Goal: Find specific fact: Find specific fact

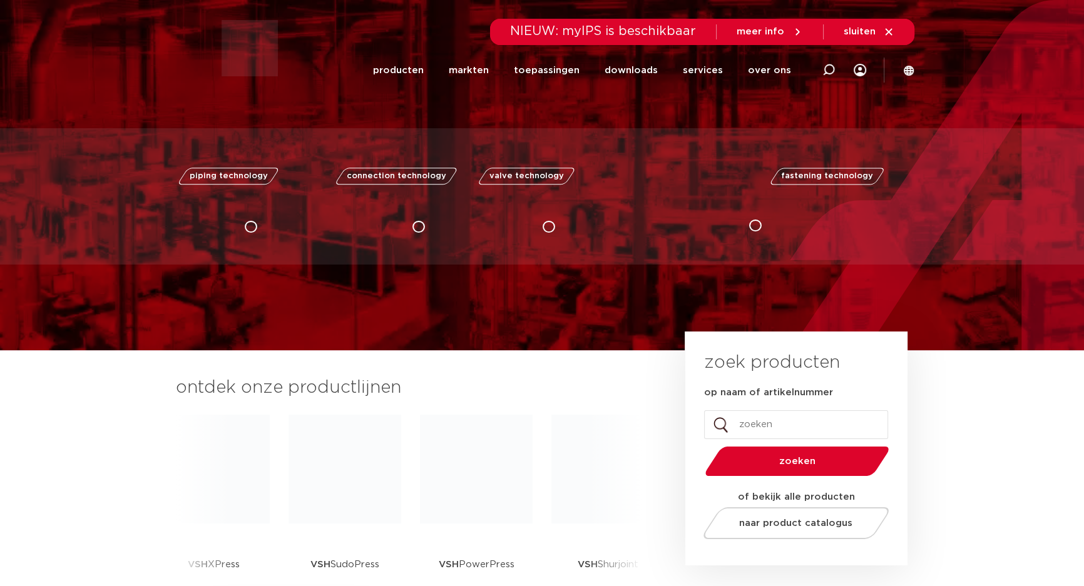
click at [827, 66] on icon at bounding box center [828, 70] width 13 height 13
click at [472, 63] on input "Zoeken" at bounding box center [640, 68] width 394 height 25
click at [493, 69] on input "Zoeken" at bounding box center [640, 68] width 394 height 25
type input "R2752"
click button "Zoeken" at bounding box center [0, 0] width 0 height 0
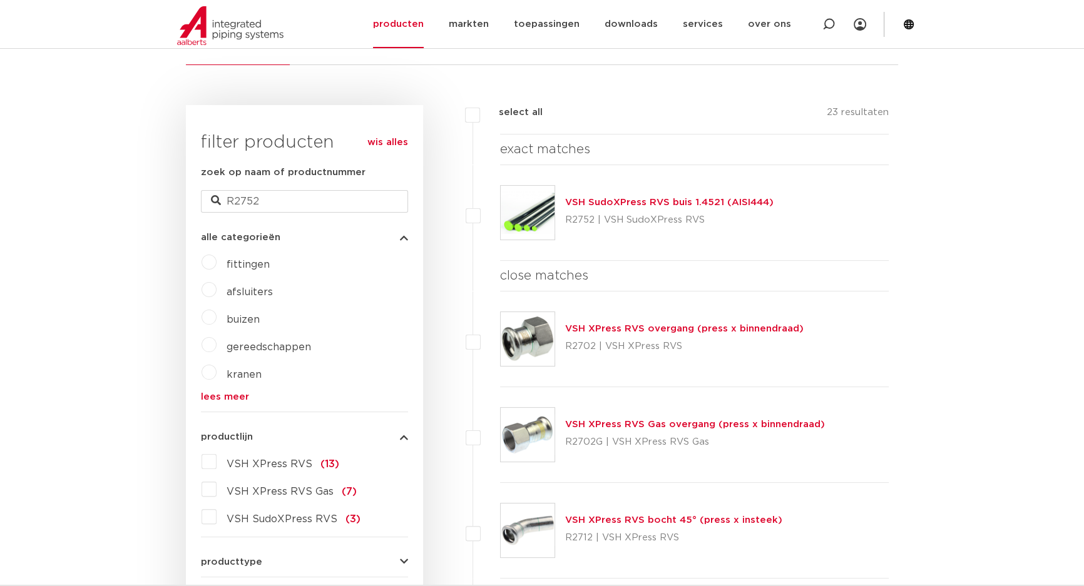
click at [621, 206] on link "VSH SudoXPress RVS buis 1.4521 (AISI444)" at bounding box center [669, 202] width 208 height 9
click at [620, 200] on link "VSH SudoXPress RVS buis 1.4521 (AISI444)" at bounding box center [669, 202] width 208 height 9
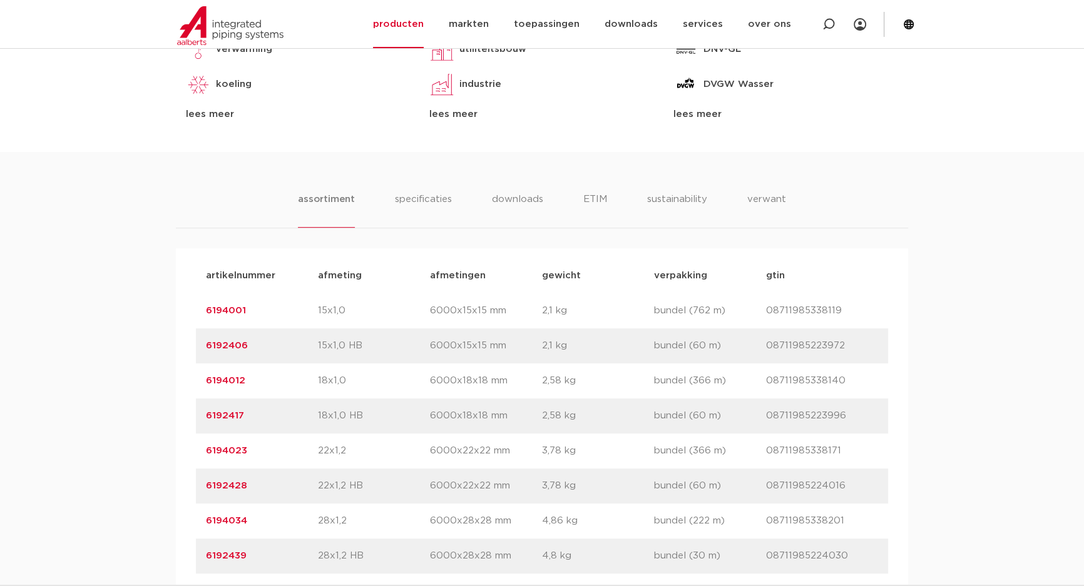
scroll to position [739, 0]
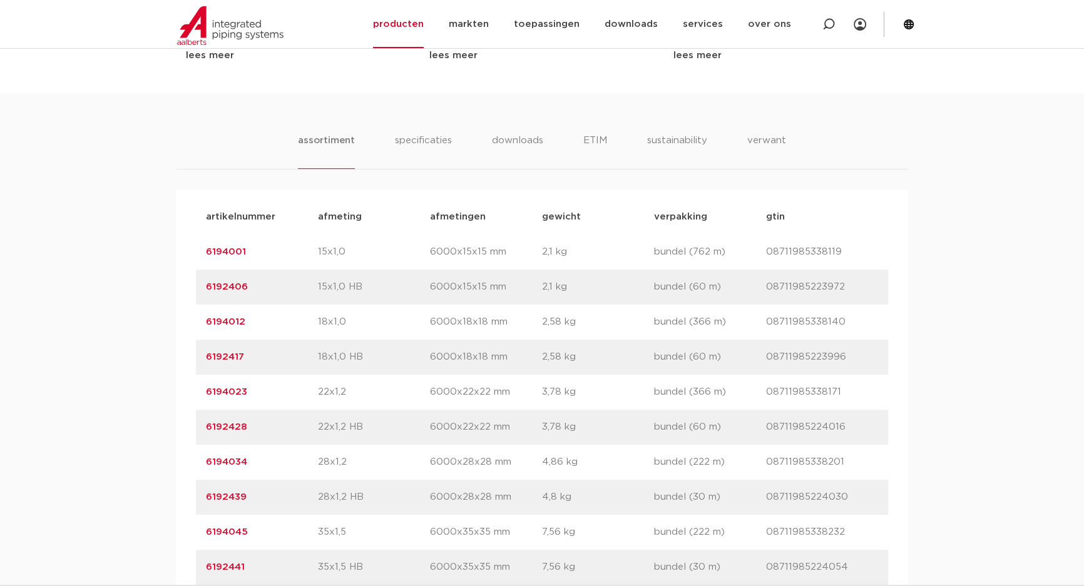
click at [235, 260] on p "6194001" at bounding box center [262, 252] width 112 height 15
drag, startPoint x: 275, startPoint y: 280, endPoint x: 155, endPoint y: 287, distance: 119.7
click at [155, 287] on div "assortiment specificaties downloads ETIM sustainability verwant assortiment spe…" at bounding box center [542, 414] width 1084 height 642
copy link "6194001"
